Goal: Information Seeking & Learning: Learn about a topic

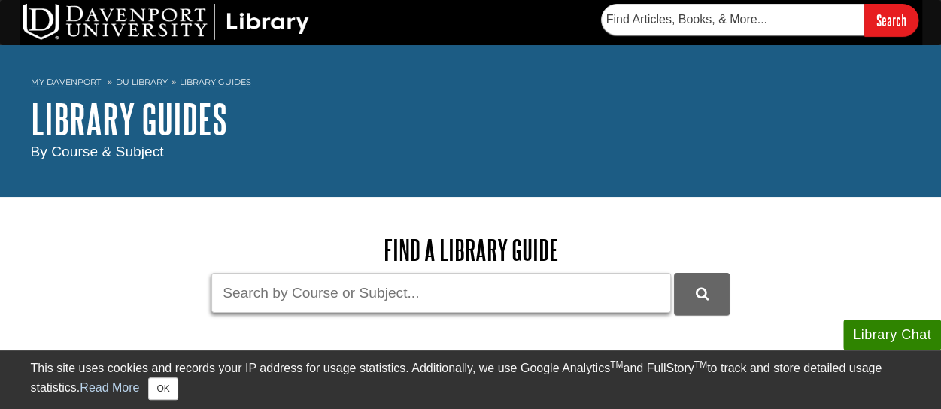
click at [387, 299] on input "Guide Search Terms" at bounding box center [441, 293] width 460 height 40
paste input "• Primary, Secondary, and Tertiary Sources"
click at [252, 287] on input "• Primary, Secondary, and Tertiary Sources" at bounding box center [441, 293] width 460 height 40
type input "Primary, Secondary, and Tertiary Sources"
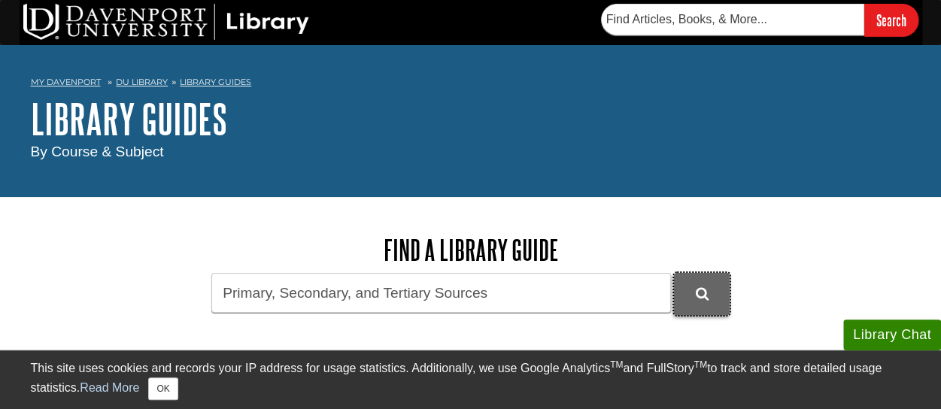
click at [719, 302] on button "DU Library Guides Search" at bounding box center [702, 293] width 56 height 41
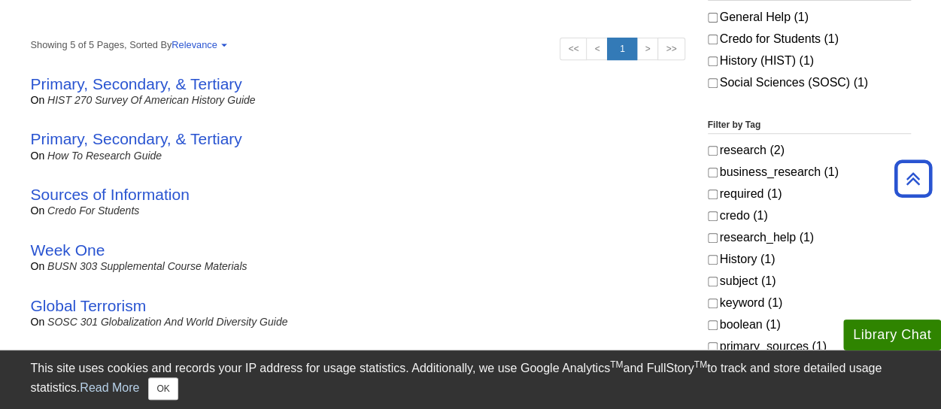
scroll to position [226, 0]
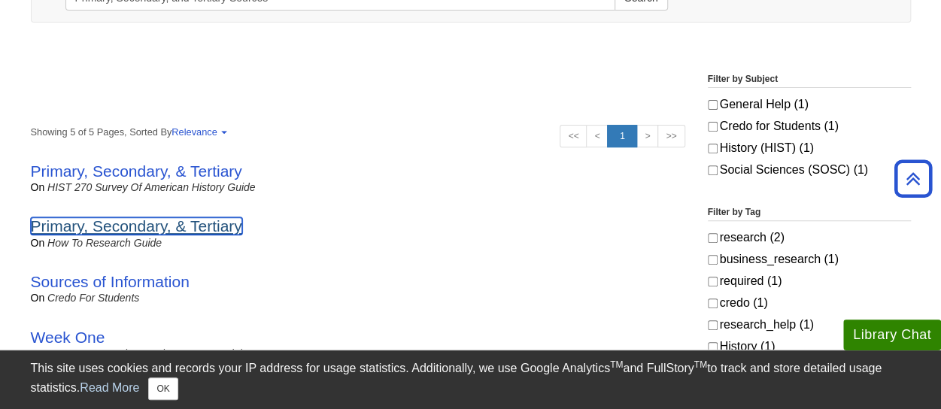
click at [131, 221] on link "Primary, Secondary, & Tertiary" at bounding box center [136, 225] width 211 height 17
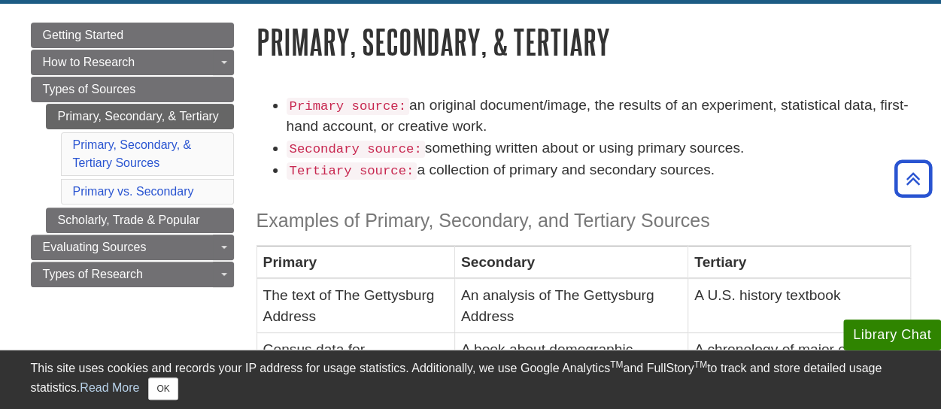
scroll to position [75, 0]
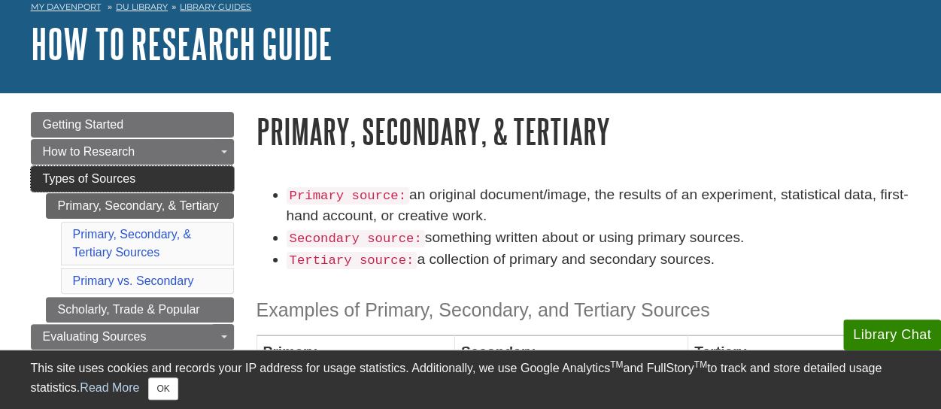
click at [163, 175] on link "Types of Sources" at bounding box center [132, 179] width 203 height 26
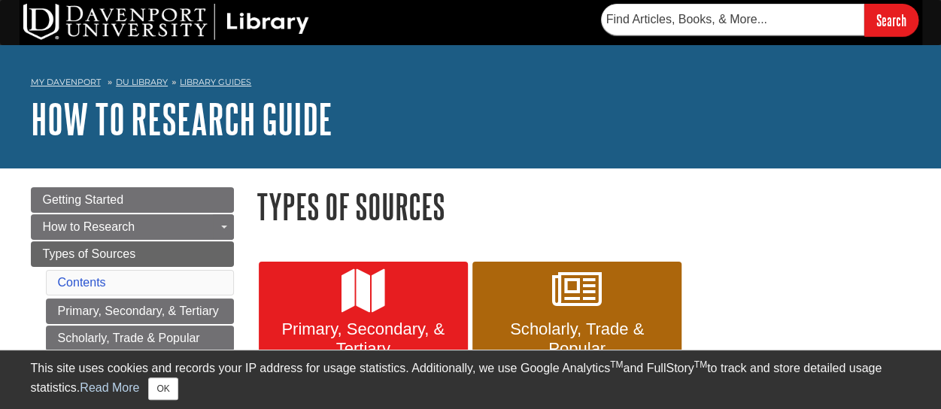
scroll to position [226, 0]
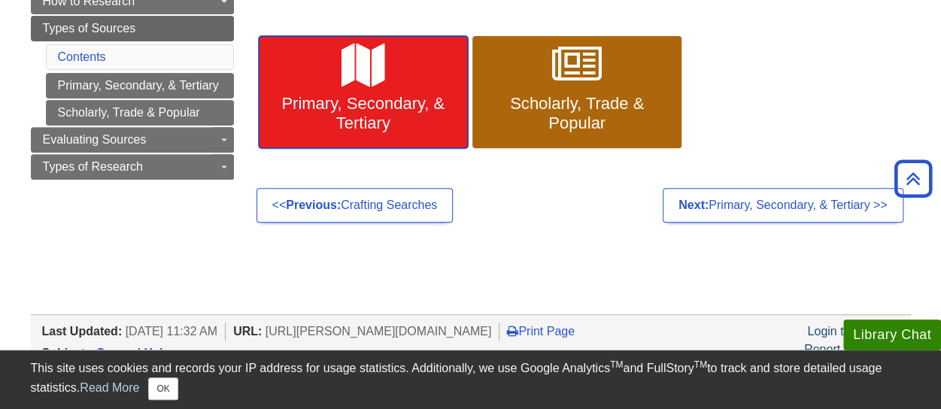
click at [374, 102] on span "Primary, Secondary, & Tertiary" at bounding box center [363, 113] width 187 height 39
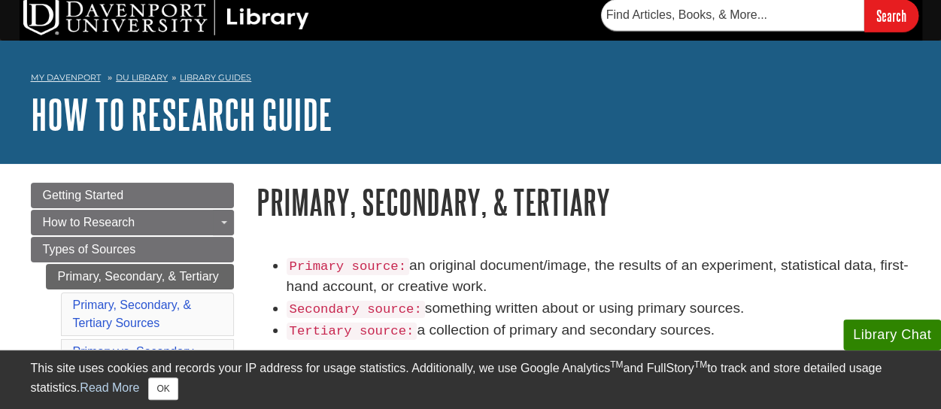
scroll to position [150, 0]
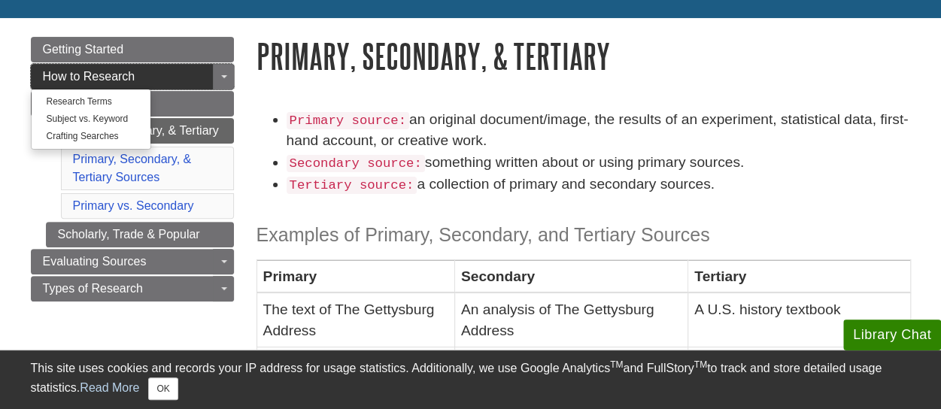
click at [191, 80] on link "How to Research" at bounding box center [132, 77] width 203 height 26
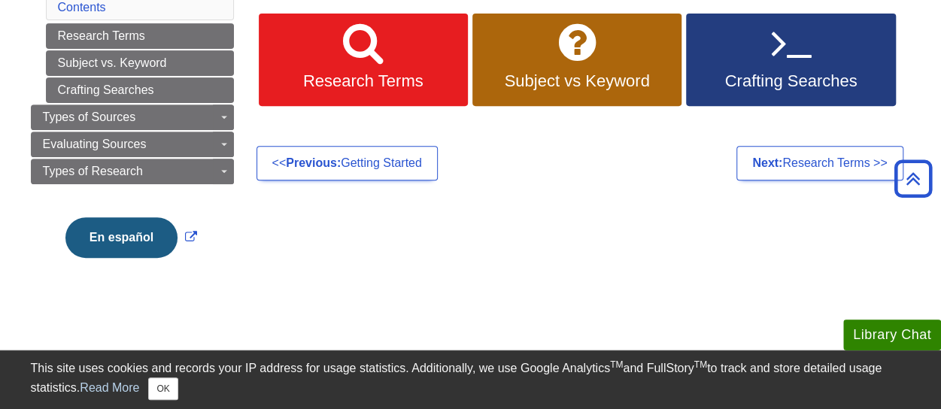
scroll to position [226, 0]
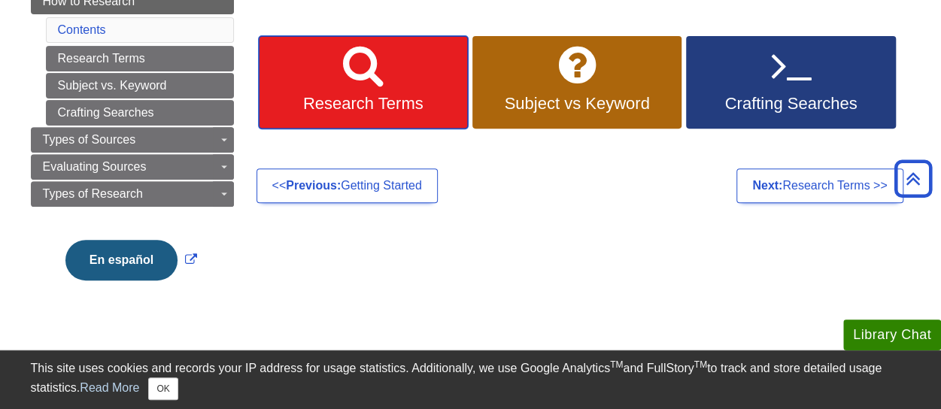
click at [355, 51] on icon at bounding box center [363, 66] width 40 height 44
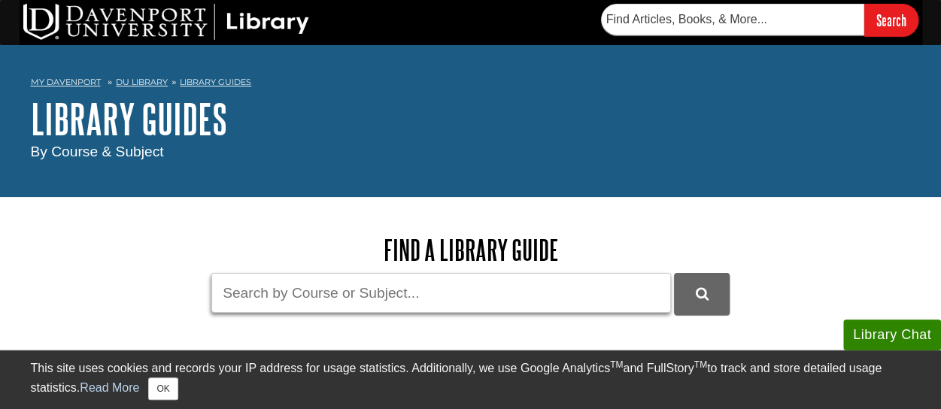
click at [392, 293] on input "Guide Search Terms" at bounding box center [441, 293] width 460 height 40
paste input "• Primary, Secondary, and Tertiary Sources"
click at [263, 295] on input "• Primary, Secondary, and Tertiary Sources" at bounding box center [441, 293] width 460 height 40
click at [252, 288] on input "• Primary, Secondary, and Tertiary Sources" at bounding box center [441, 293] width 460 height 40
type input "Primary, Secondary, and Tertiary Sources"
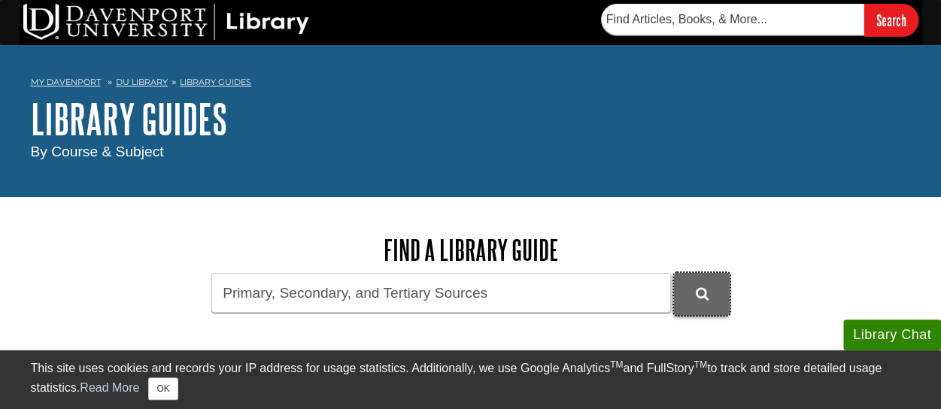
click at [700, 303] on button "DU Library Guides Search" at bounding box center [702, 293] width 56 height 41
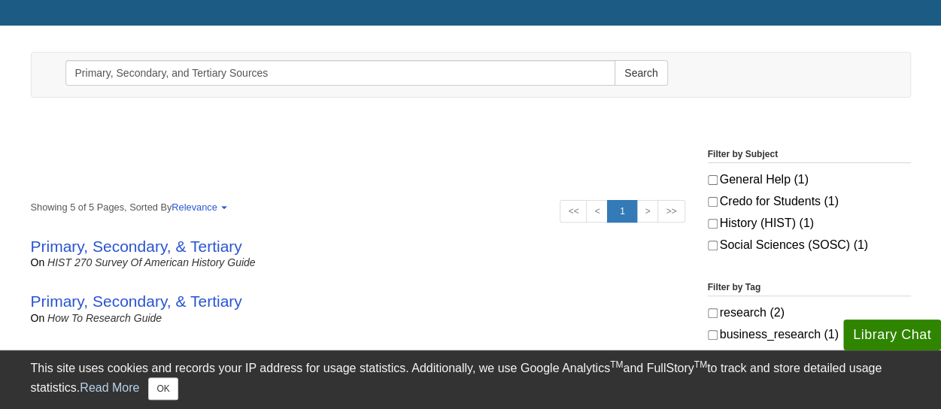
scroll to position [226, 0]
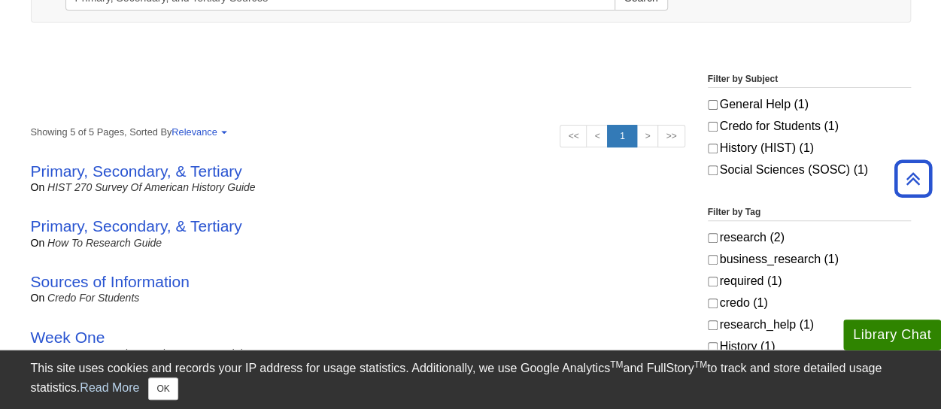
click at [167, 160] on div "Primary, Secondary, & Tertiary on HIST 270 Survey of American History Guide by …" at bounding box center [358, 178] width 655 height 56
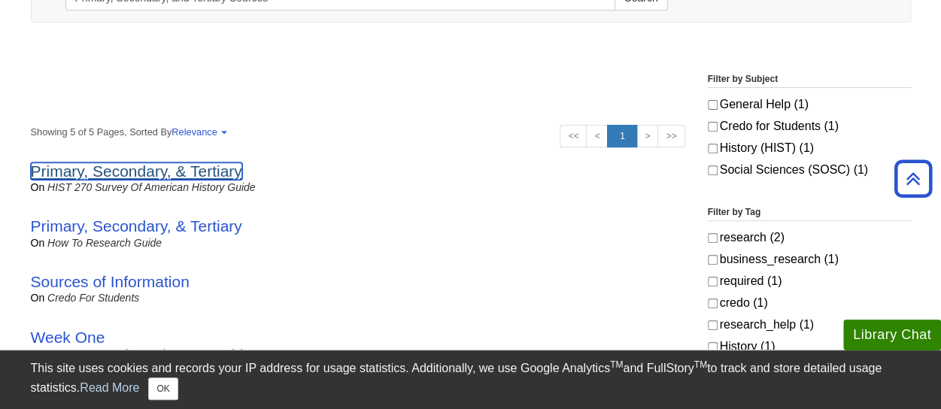
click at [168, 162] on link "Primary, Secondary, & Tertiary" at bounding box center [136, 170] width 211 height 17
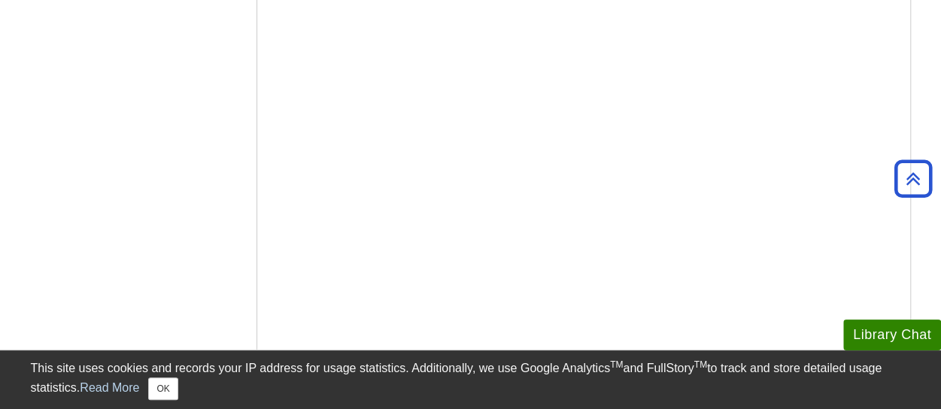
scroll to position [1053, 0]
